Goal: Use online tool/utility: Utilize a website feature to perform a specific function

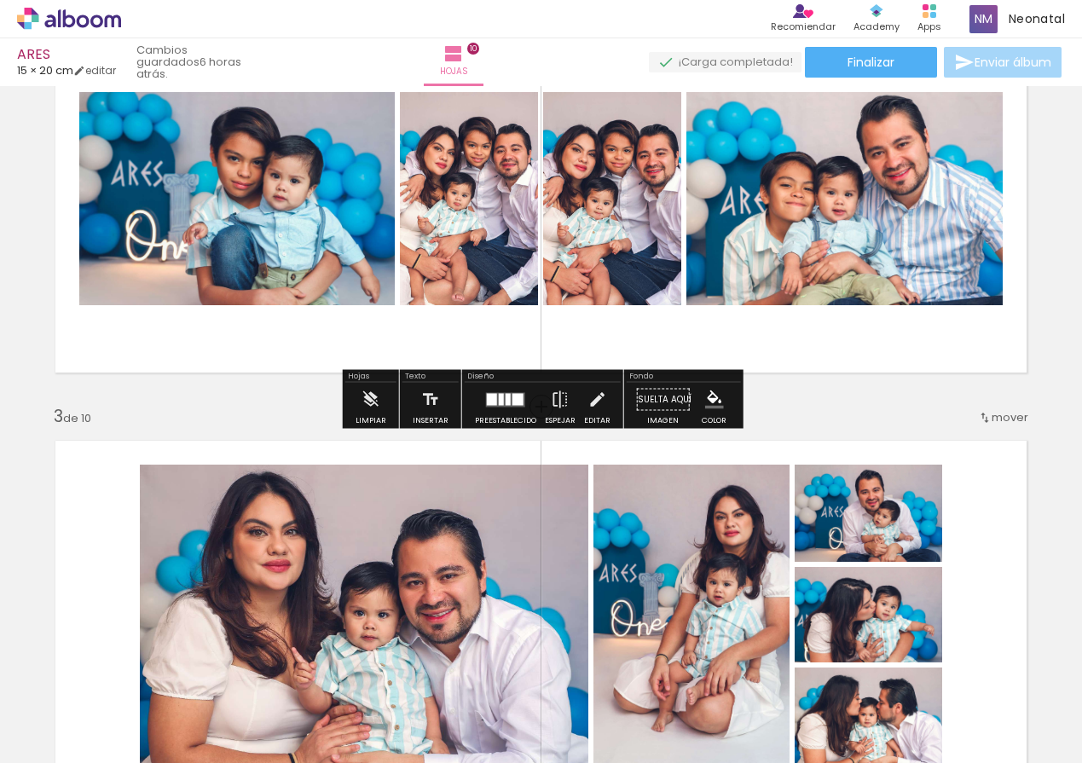
scroll to position [498, 0]
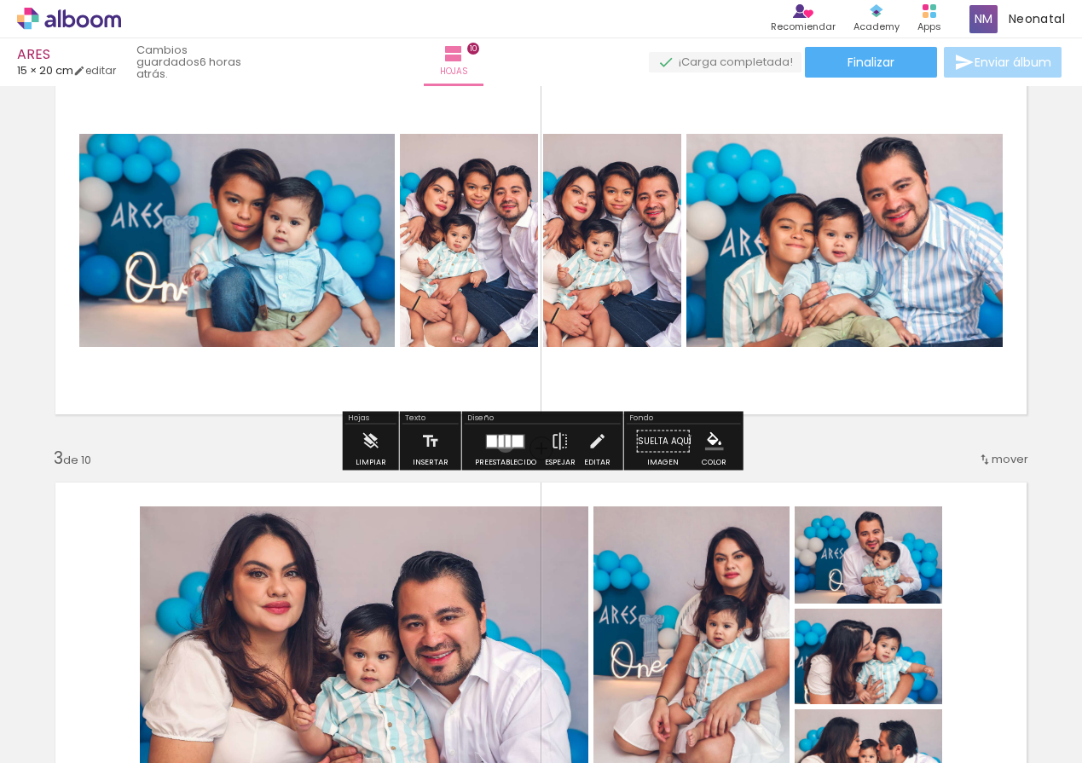
click at [506, 443] on div at bounding box center [508, 441] width 5 height 12
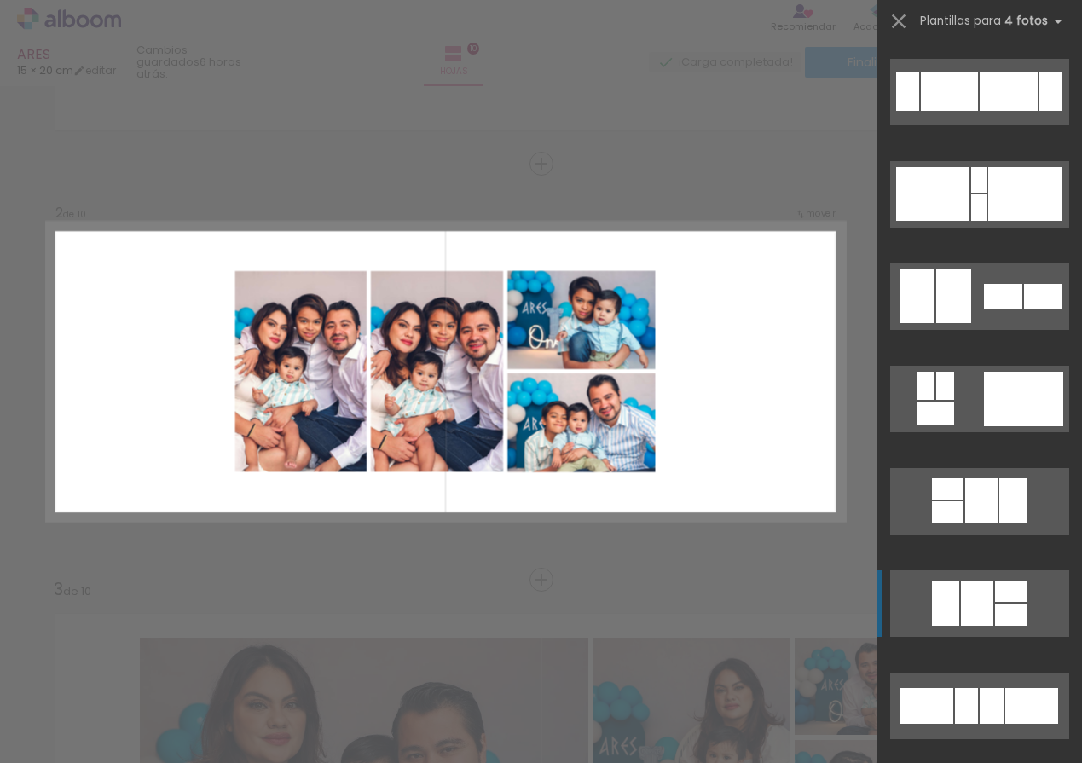
scroll to position [1261, 0]
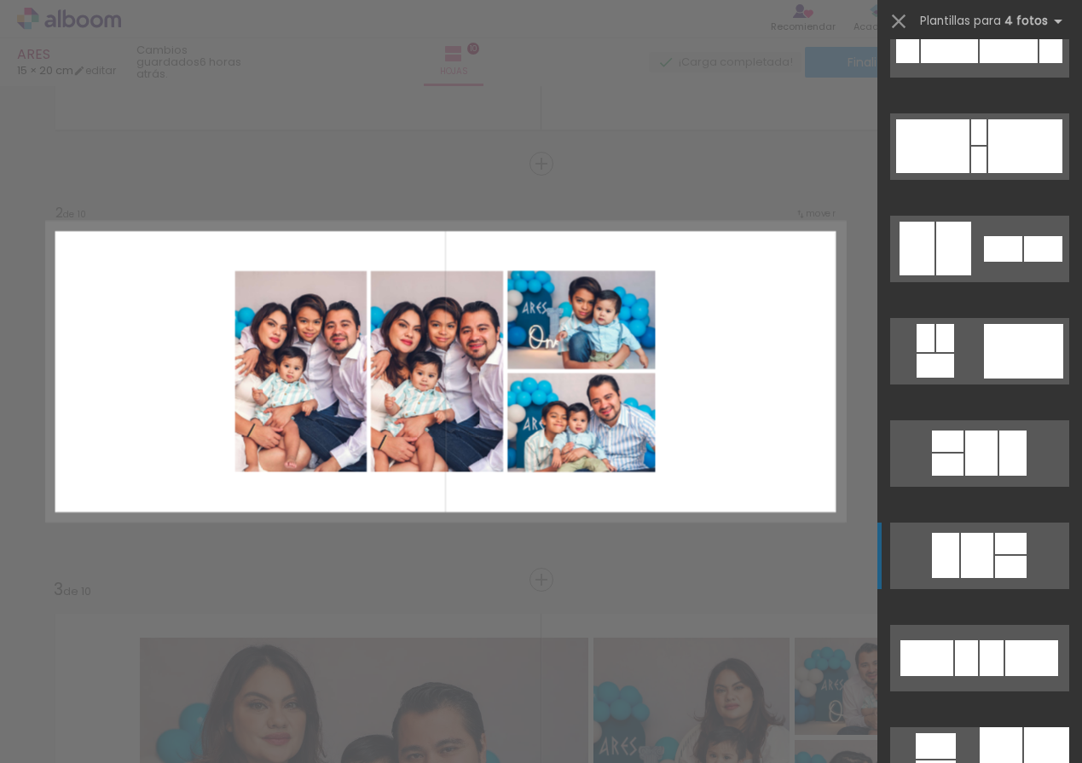
click at [981, 571] on div at bounding box center [977, 555] width 32 height 45
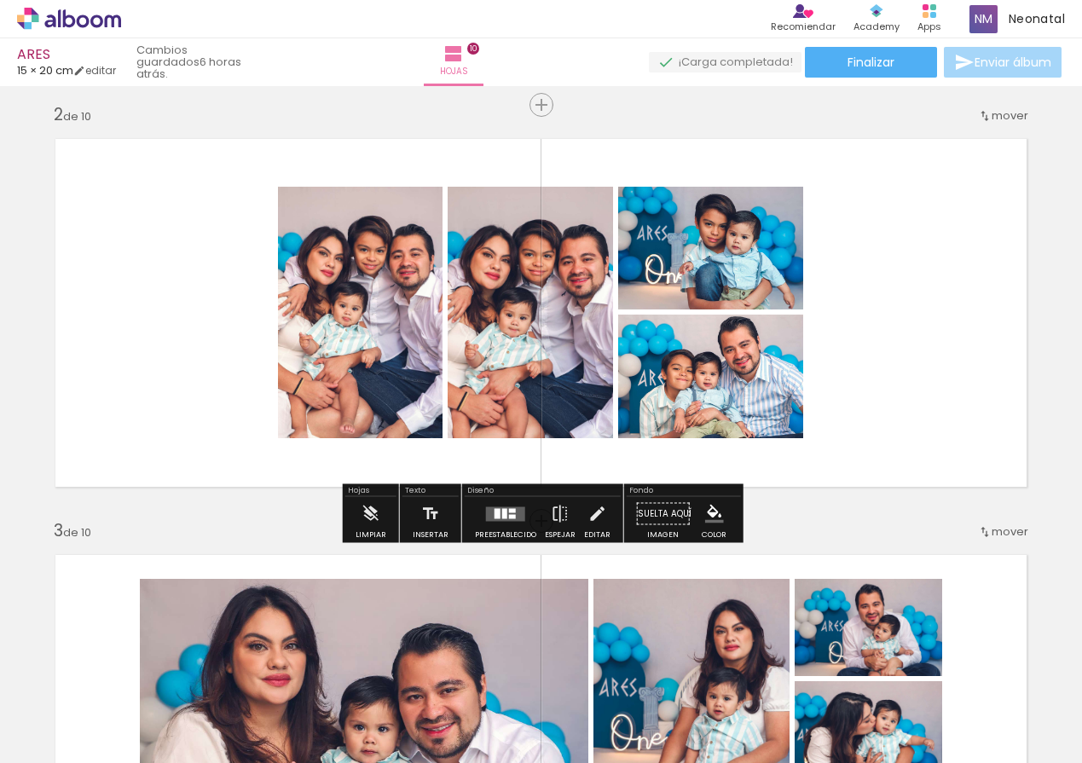
scroll to position [425, 0]
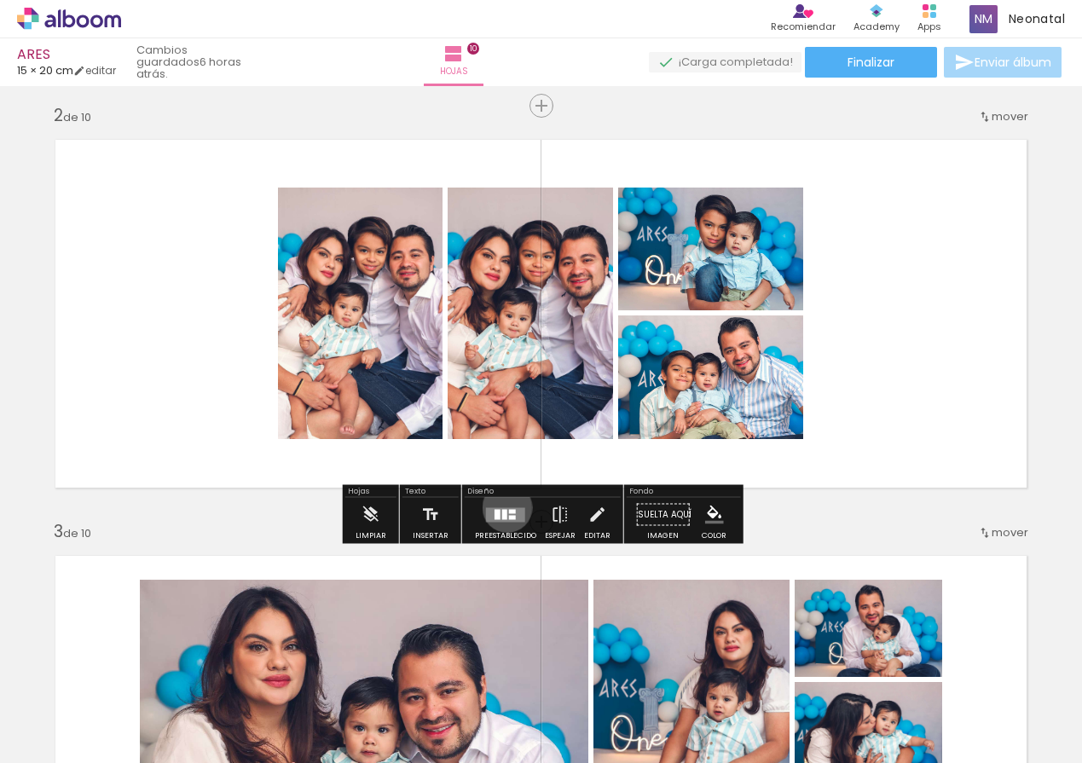
click at [503, 507] on quentale-layouter at bounding box center [505, 514] width 39 height 14
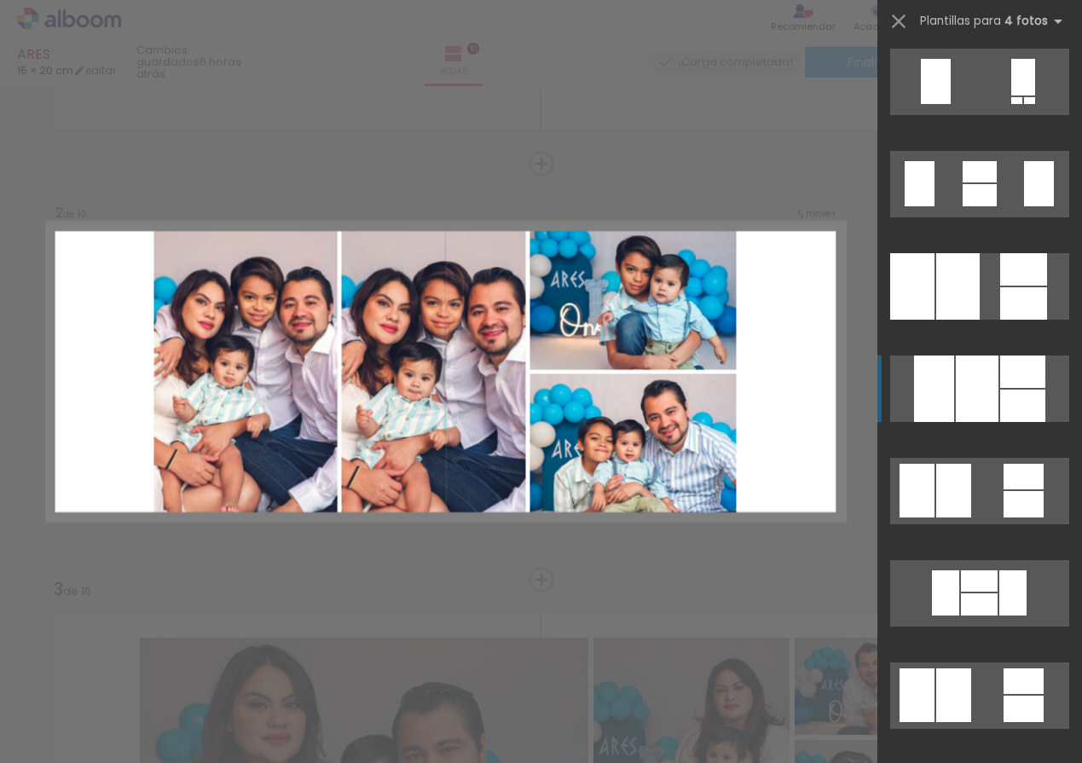
scroll to position [2053, 0]
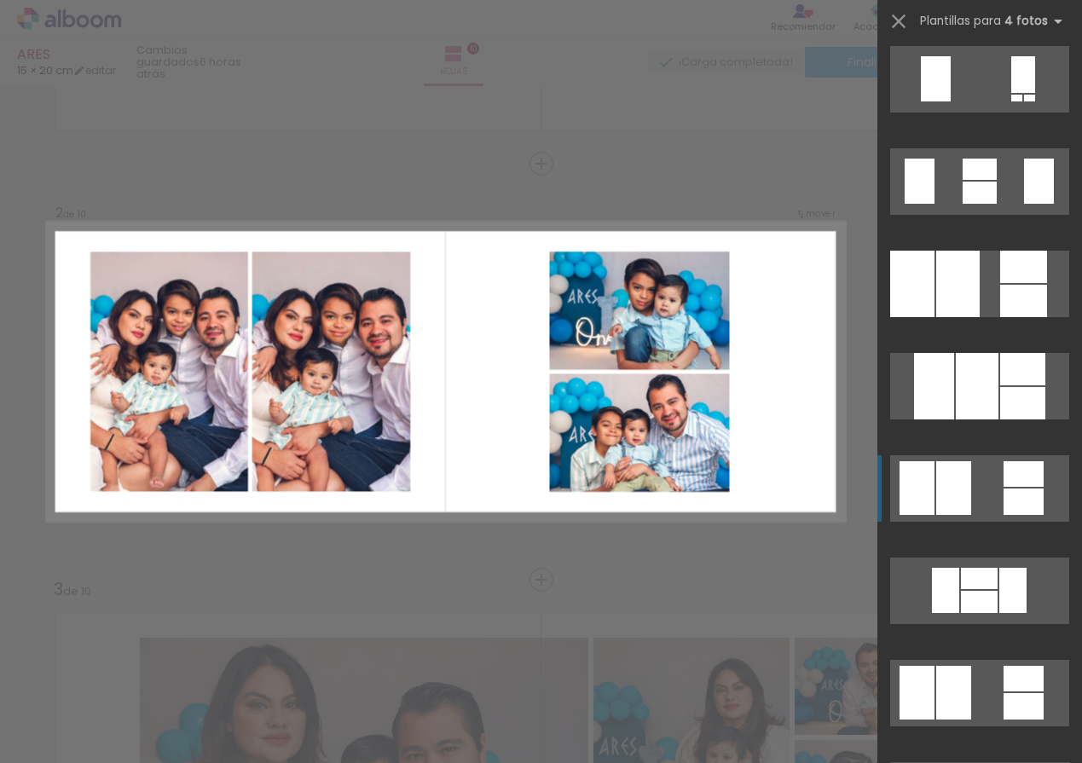
click at [989, 497] on quentale-layouter at bounding box center [979, 488] width 179 height 67
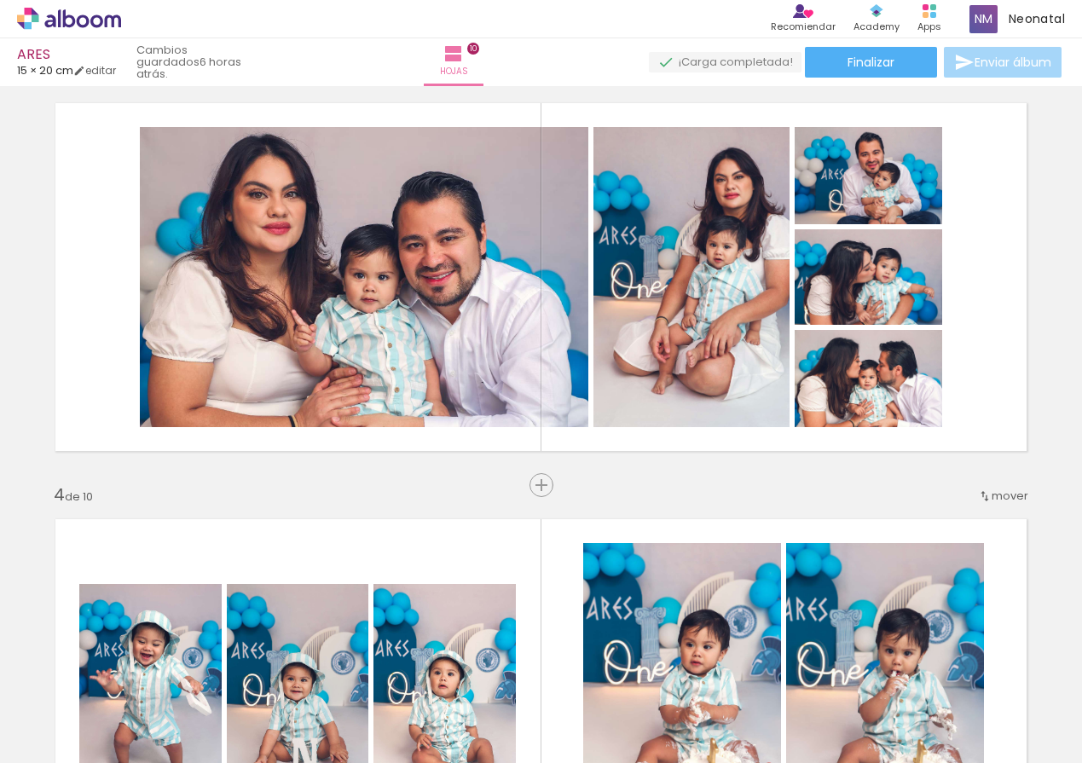
scroll to position [875, 0]
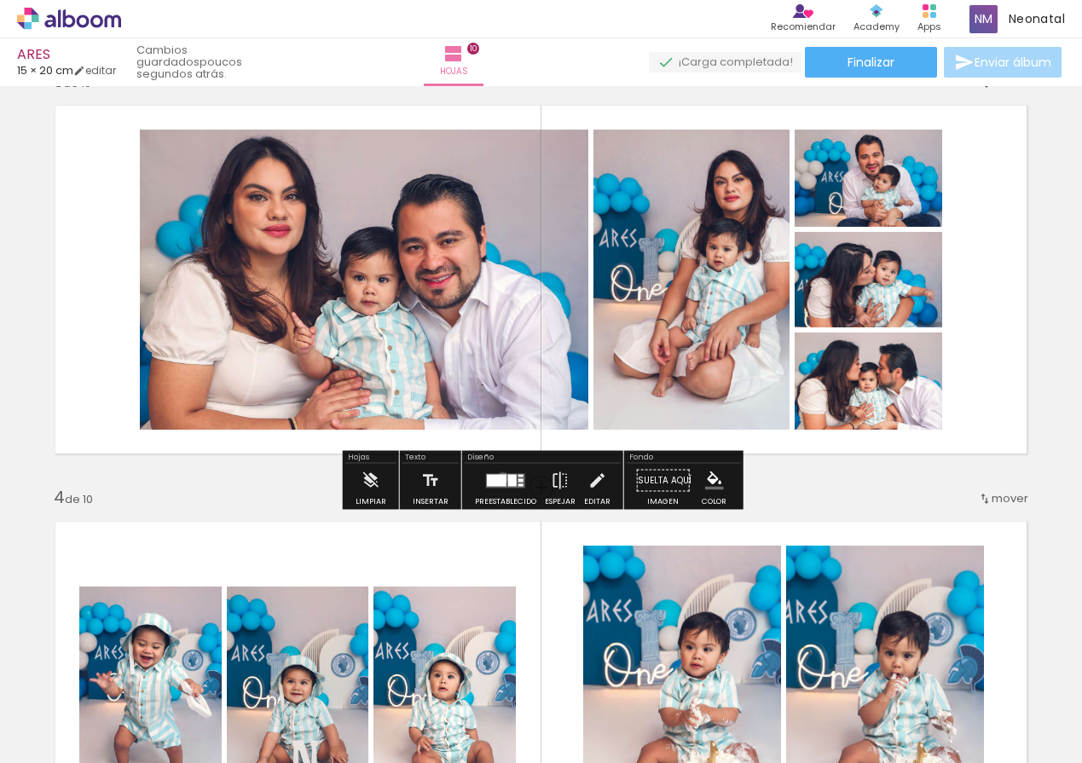
click at [499, 478] on div at bounding box center [497, 480] width 20 height 12
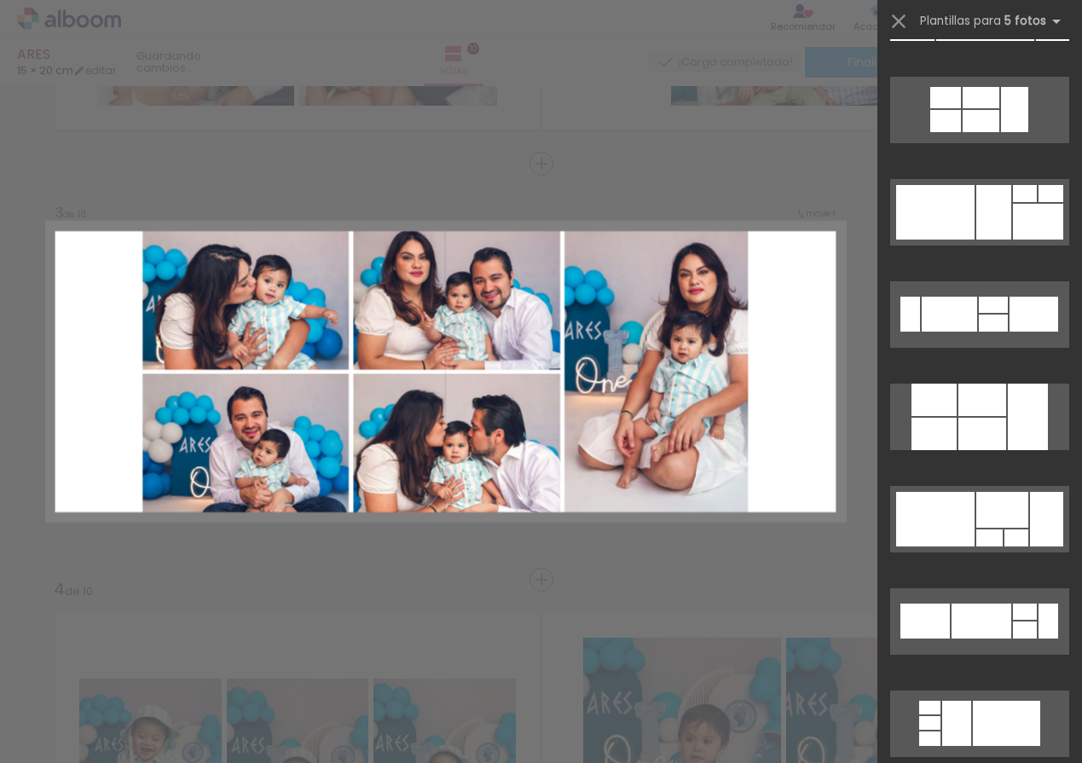
scroll to position [2741, 0]
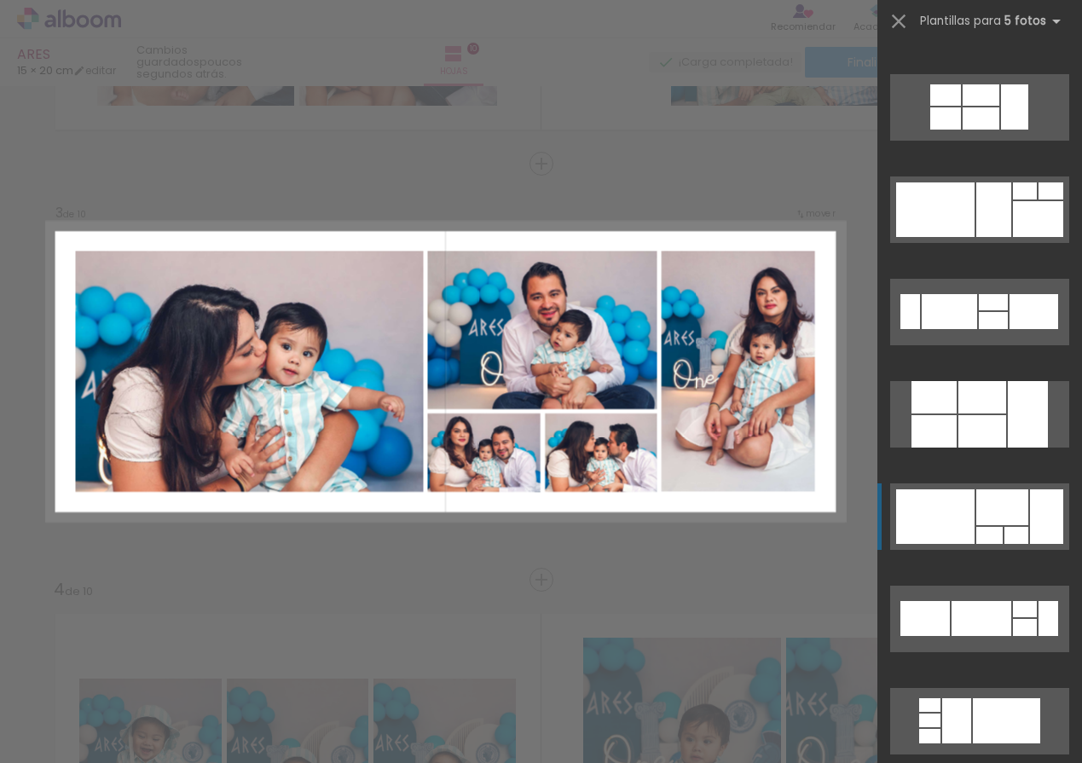
click at [1017, 499] on div at bounding box center [1002, 508] width 52 height 36
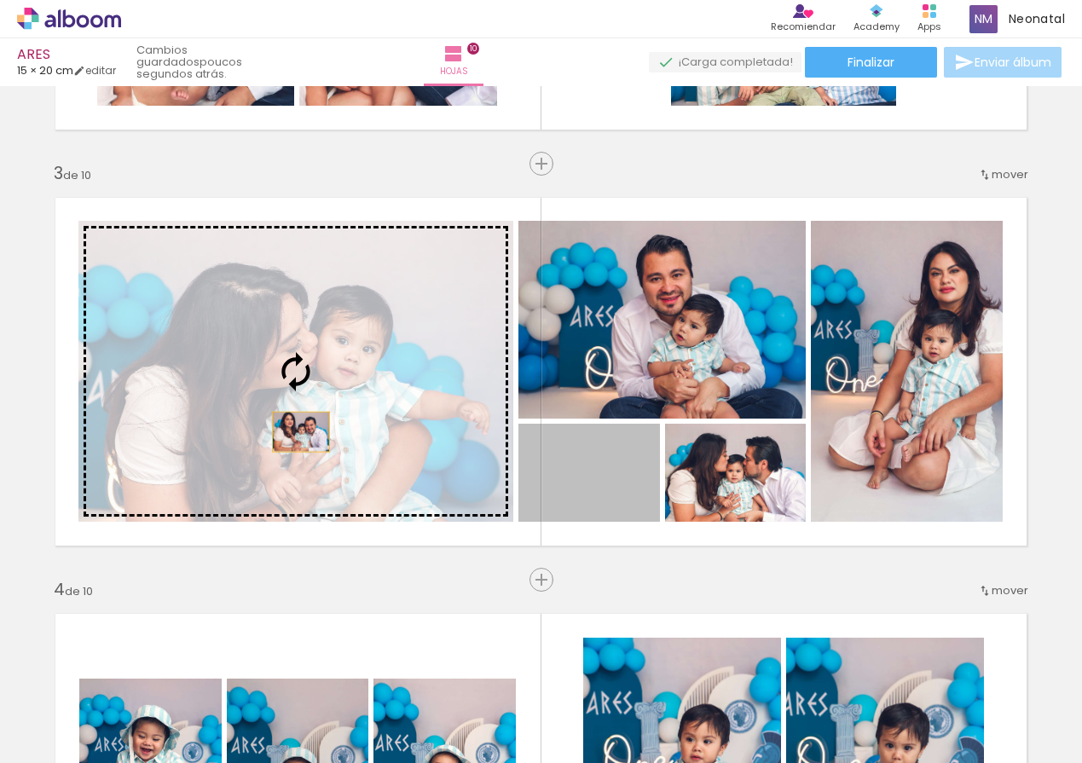
drag, startPoint x: 626, startPoint y: 488, endPoint x: 301, endPoint y: 432, distance: 329.8
click at [0, 0] on slot at bounding box center [0, 0] width 0 height 0
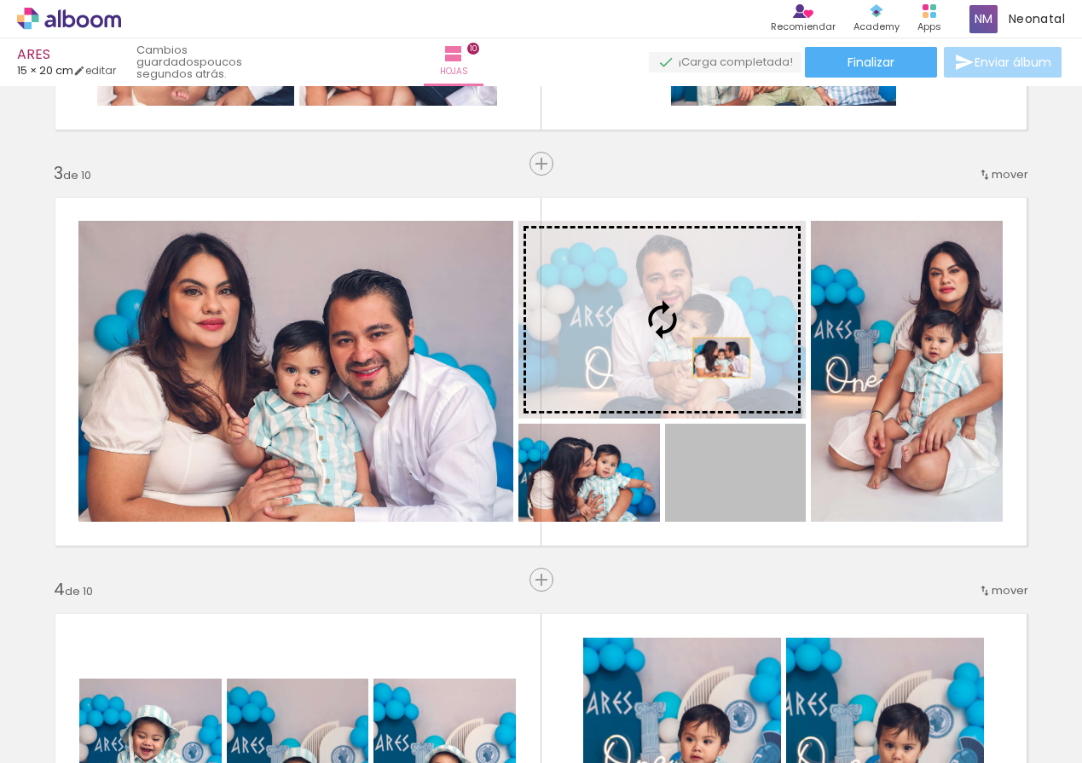
drag, startPoint x: 762, startPoint y: 497, endPoint x: 678, endPoint y: 337, distance: 181.2
click at [0, 0] on slot at bounding box center [0, 0] width 0 height 0
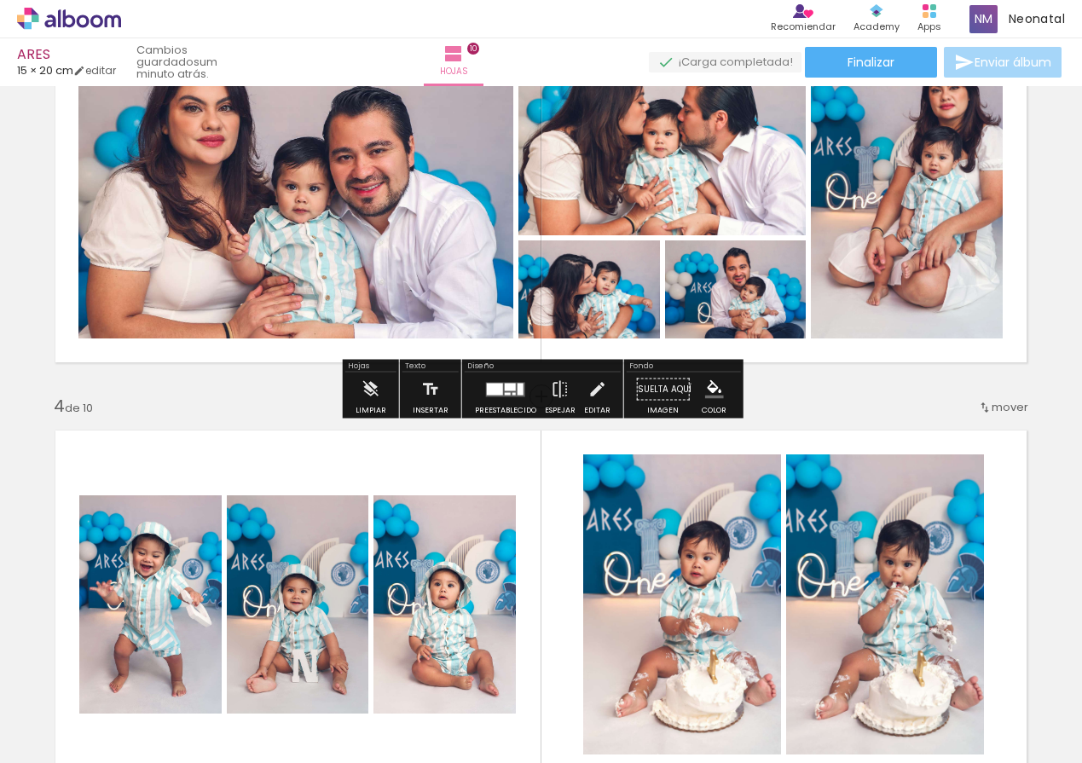
scroll to position [967, 0]
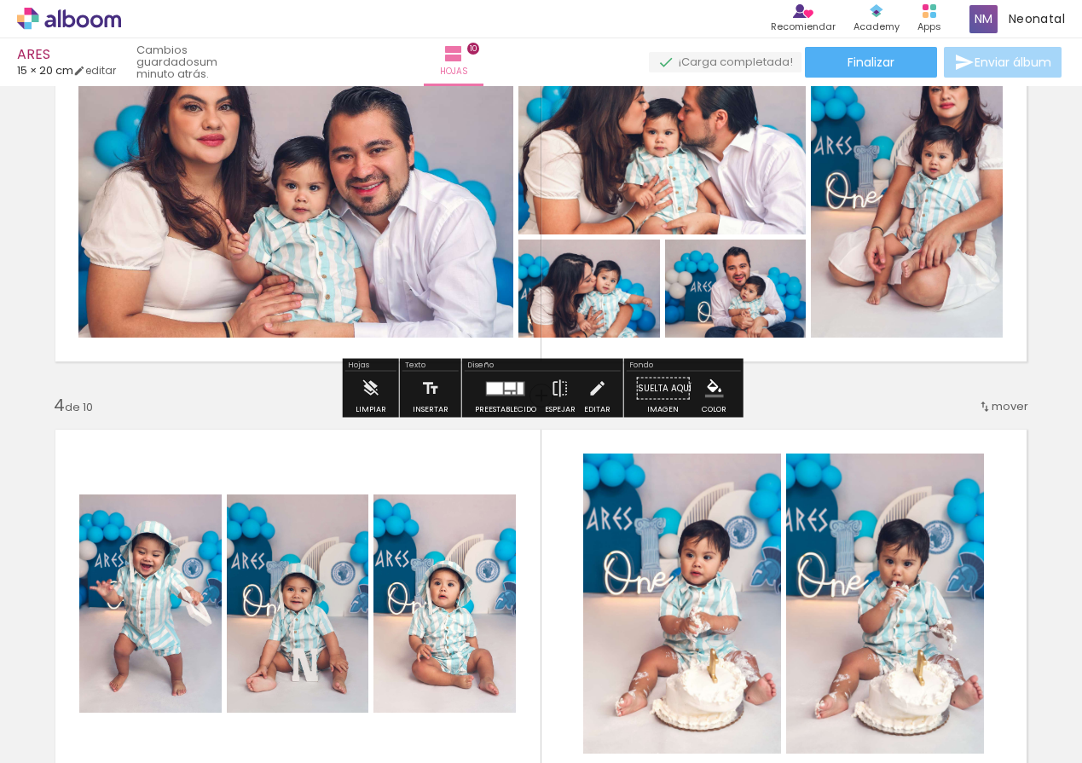
click at [495, 391] on div at bounding box center [495, 388] width 16 height 12
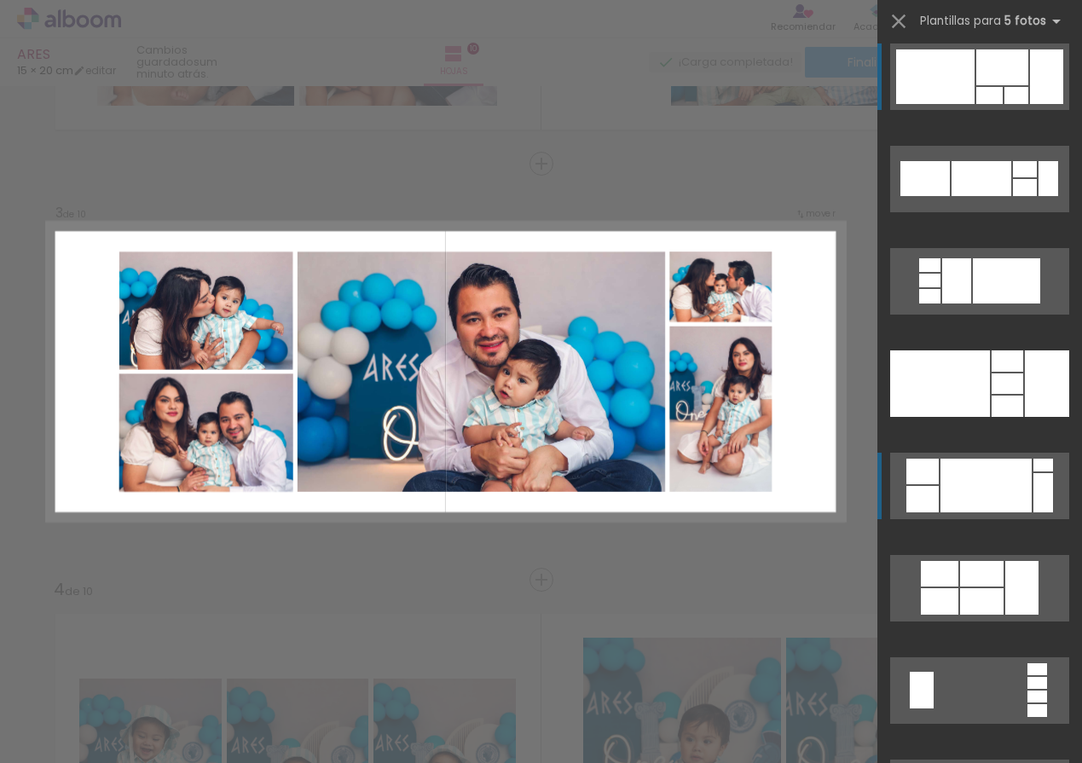
scroll to position [3182, 0]
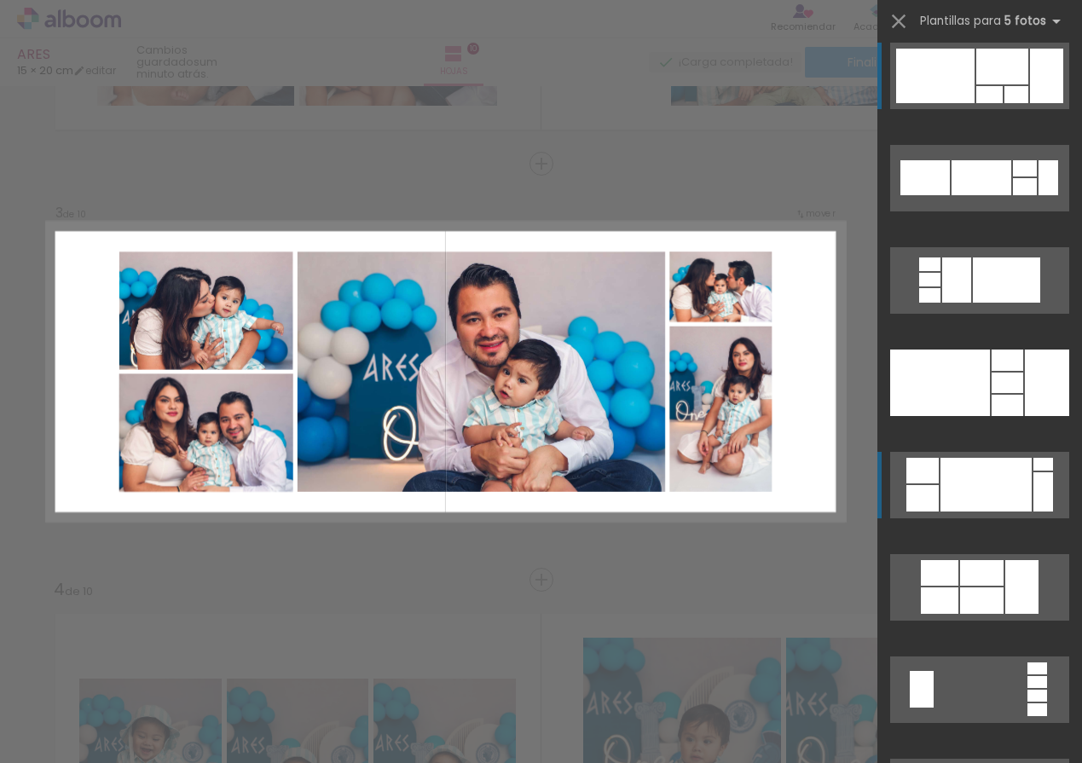
click at [1028, 472] on div at bounding box center [986, 485] width 91 height 54
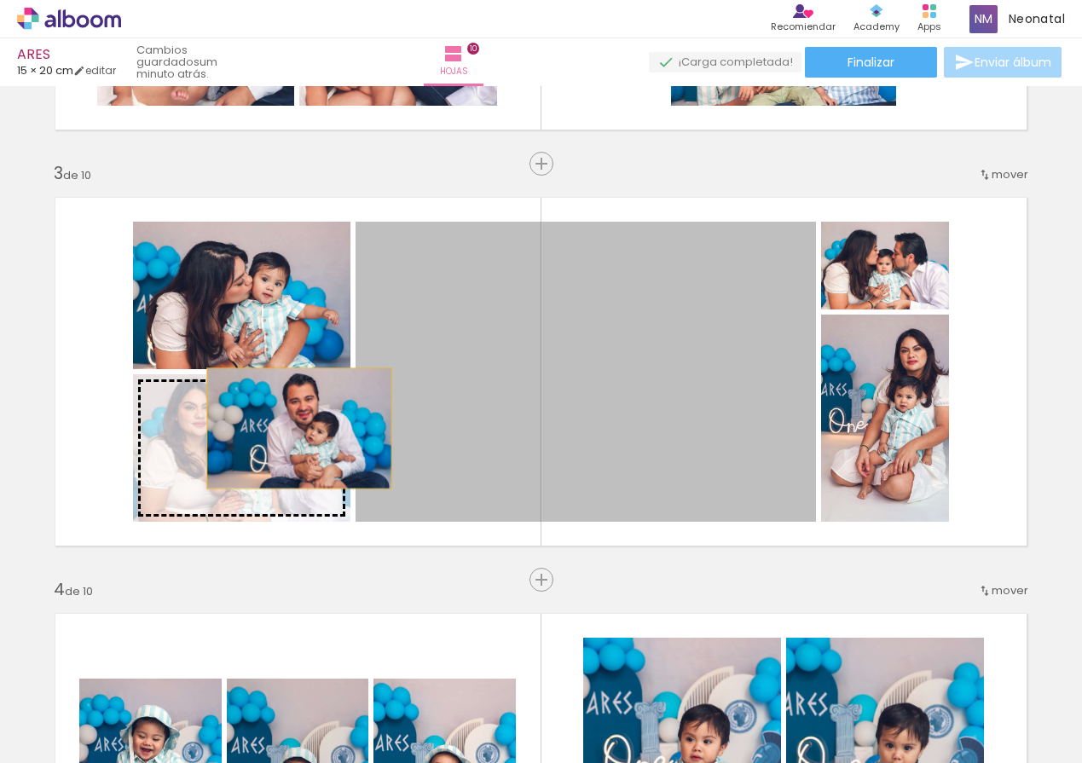
drag, startPoint x: 397, startPoint y: 429, endPoint x: 293, endPoint y: 427, distance: 104.1
click at [0, 0] on slot at bounding box center [0, 0] width 0 height 0
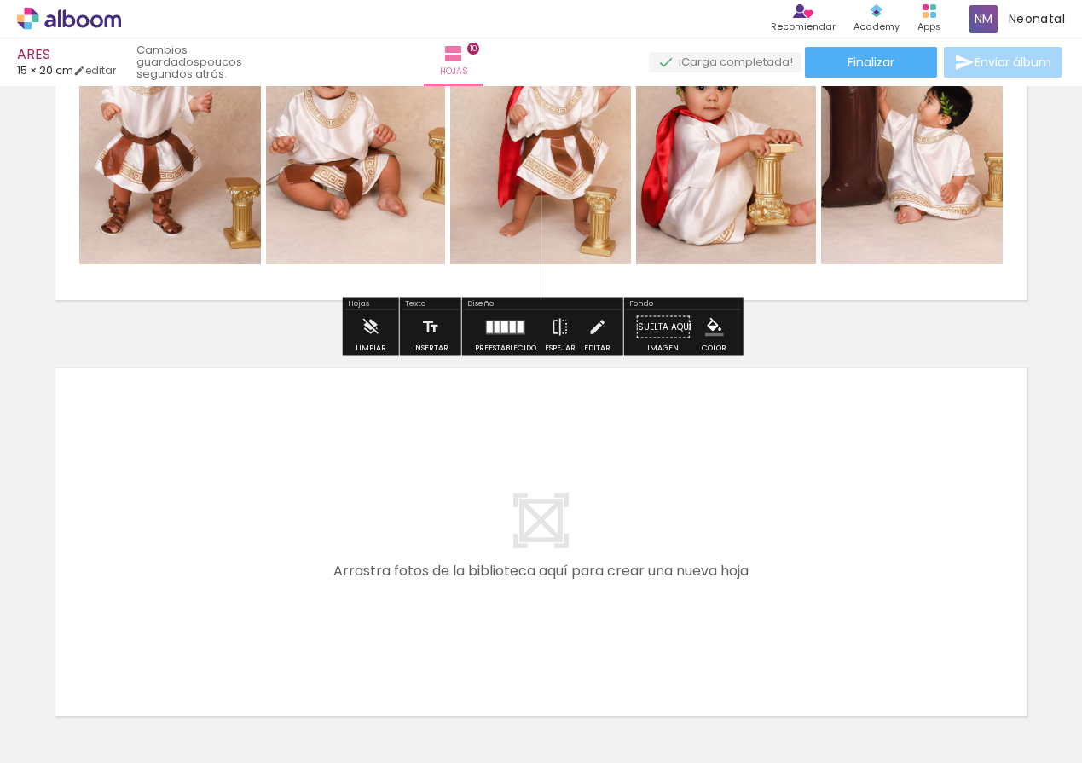
scroll to position [3825, 0]
